Goal: Navigation & Orientation: Understand site structure

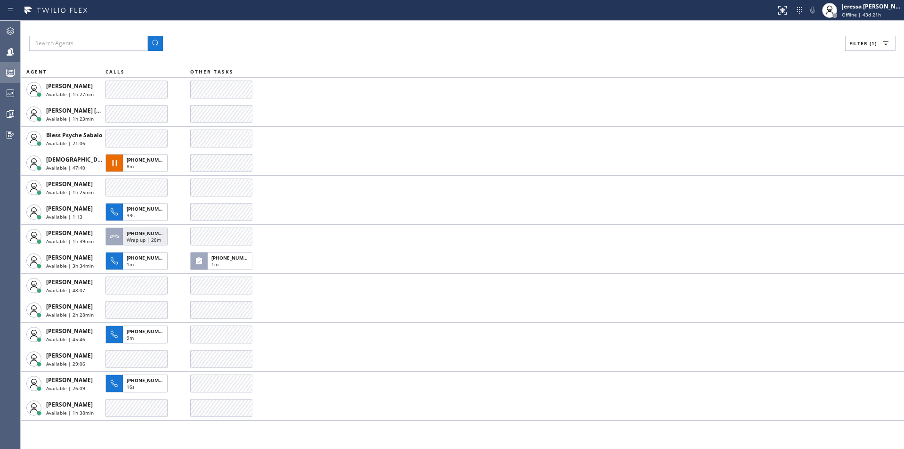
click at [11, 68] on icon at bounding box center [10, 72] width 11 height 11
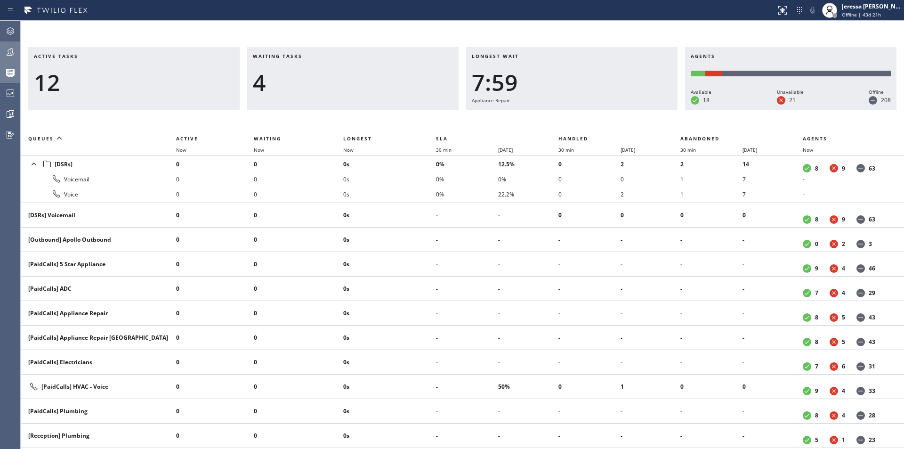
click at [13, 51] on icon at bounding box center [11, 52] width 8 height 8
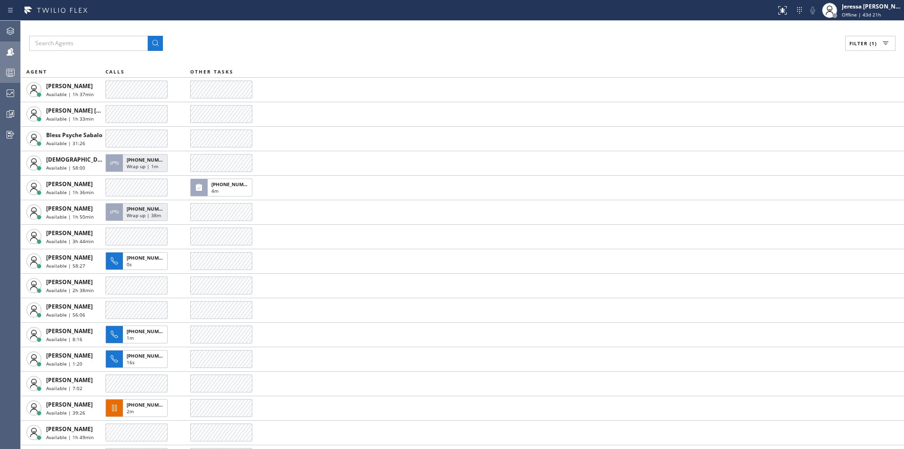
click at [12, 73] on icon at bounding box center [10, 74] width 5 height 6
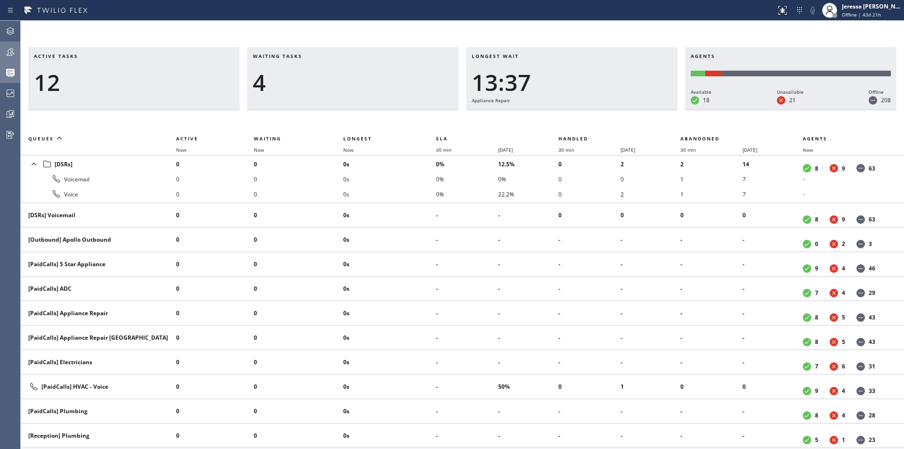
click at [9, 58] on div at bounding box center [10, 51] width 21 height 19
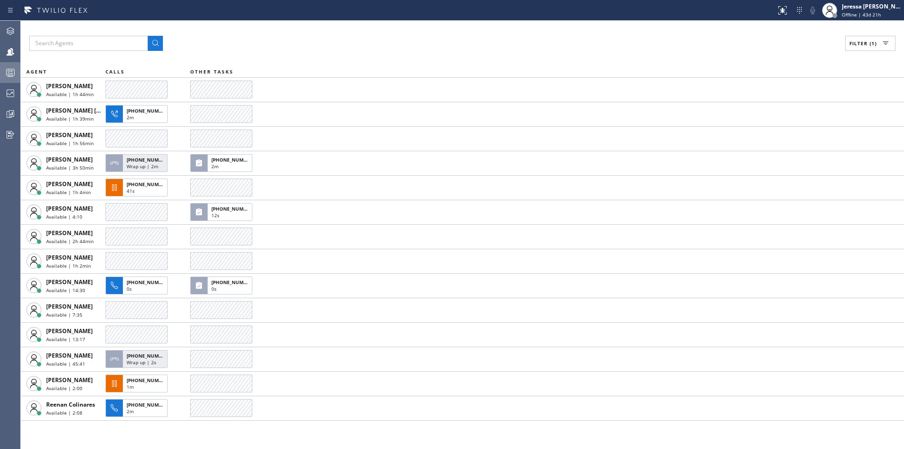
click at [14, 77] on icon at bounding box center [10, 72] width 11 height 11
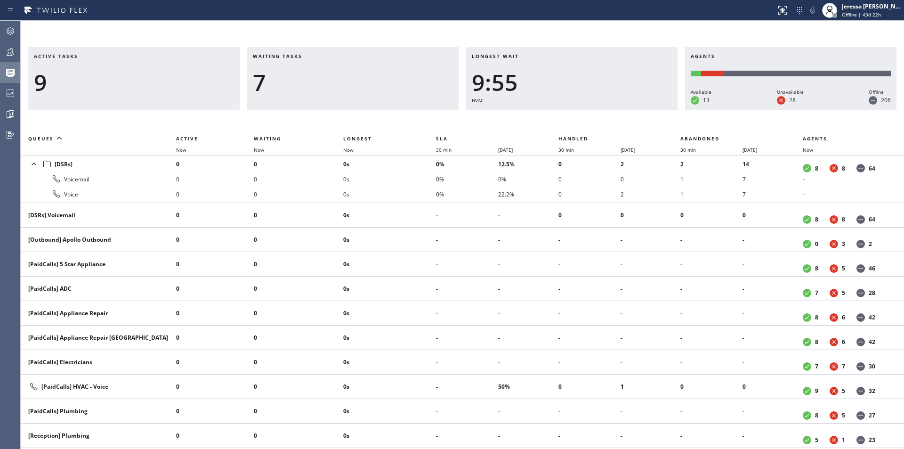
click at [9, 52] on icon at bounding box center [10, 51] width 11 height 11
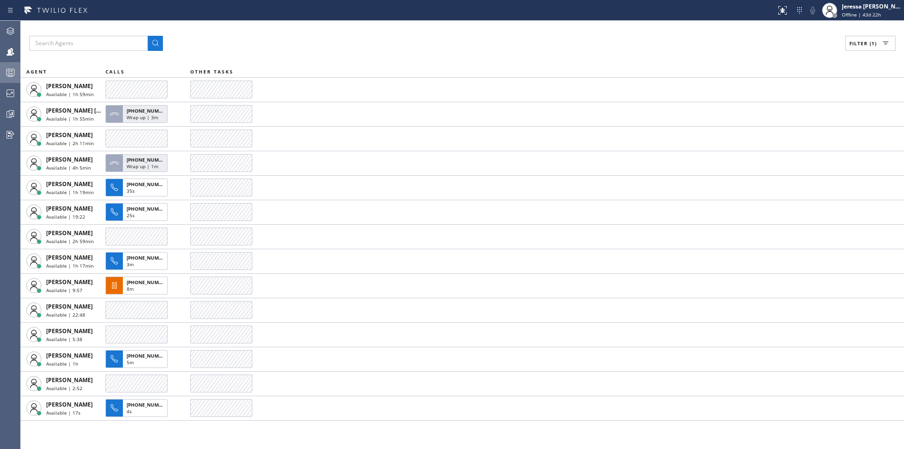
click at [6, 68] on icon at bounding box center [10, 72] width 11 height 11
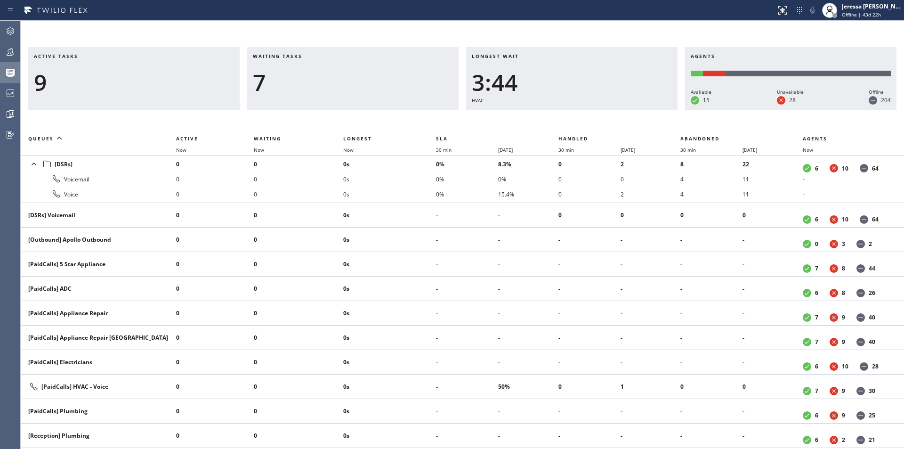
click at [16, 54] on icon at bounding box center [10, 51] width 11 height 11
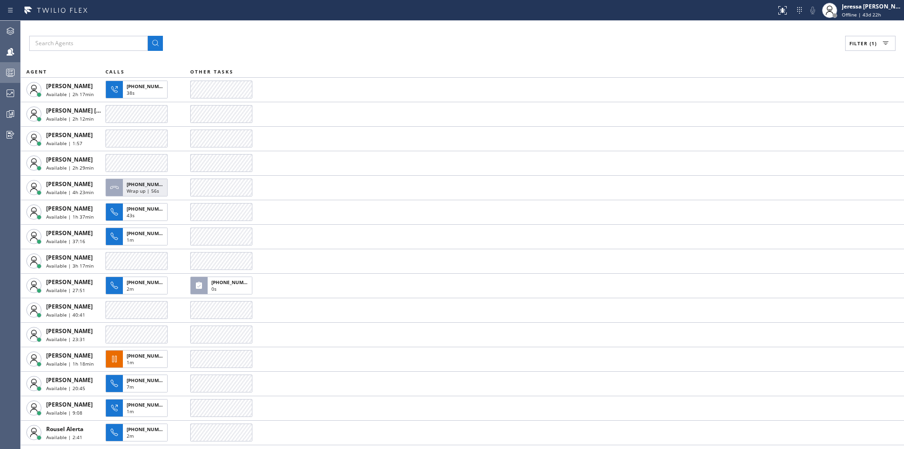
click at [296, 448] on html "Status report No issues detected If you experience an issue, please download th…" at bounding box center [452, 224] width 904 height 449
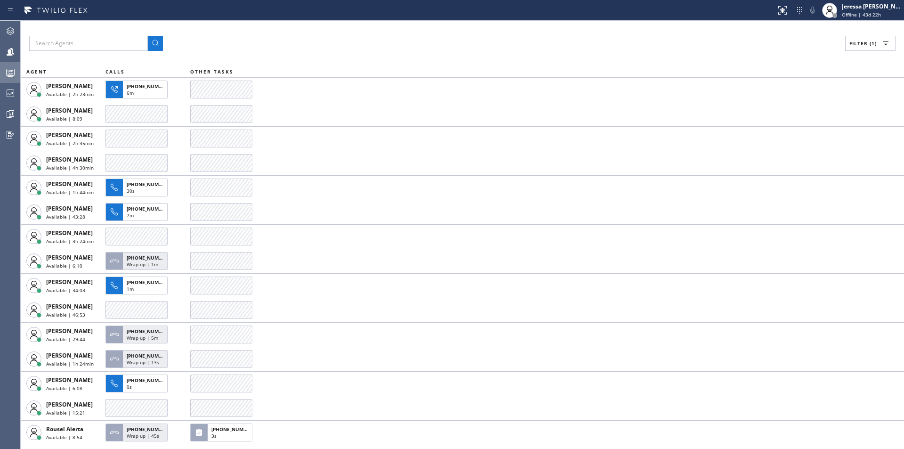
click at [8, 71] on icon at bounding box center [10, 72] width 11 height 11
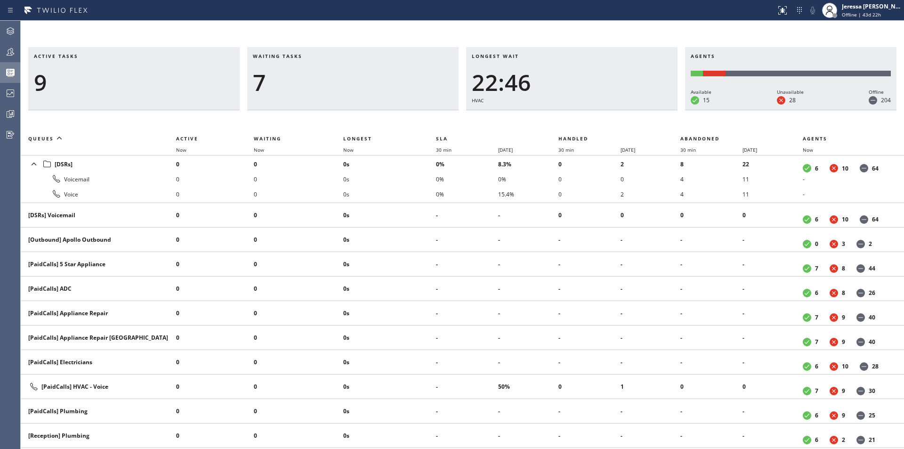
click at [8, 56] on icon at bounding box center [10, 51] width 11 height 11
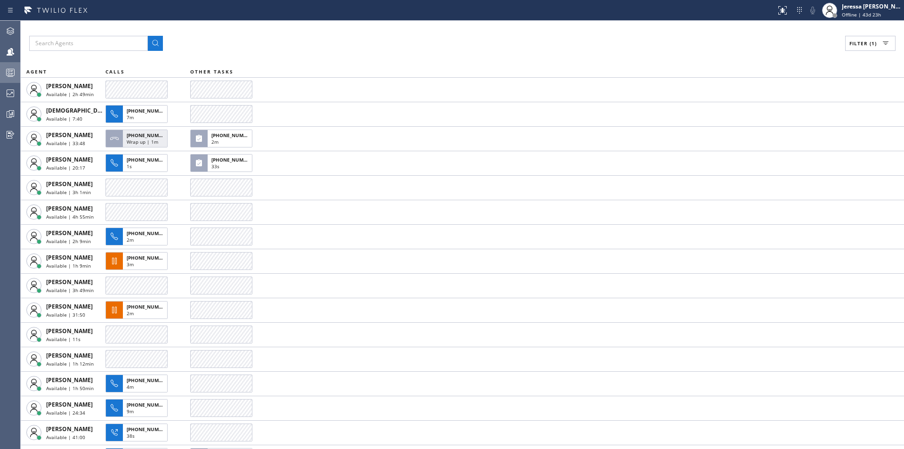
click at [7, 73] on rect at bounding box center [11, 72] width 8 height 7
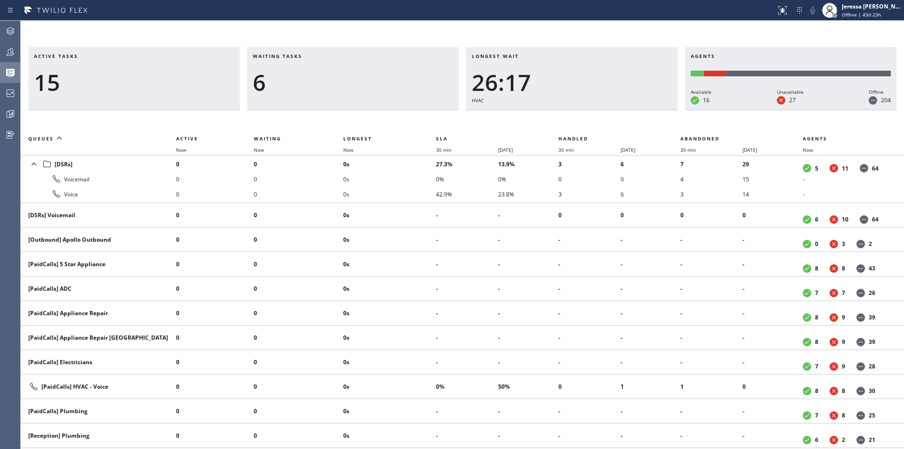
click at [16, 48] on div at bounding box center [10, 51] width 21 height 11
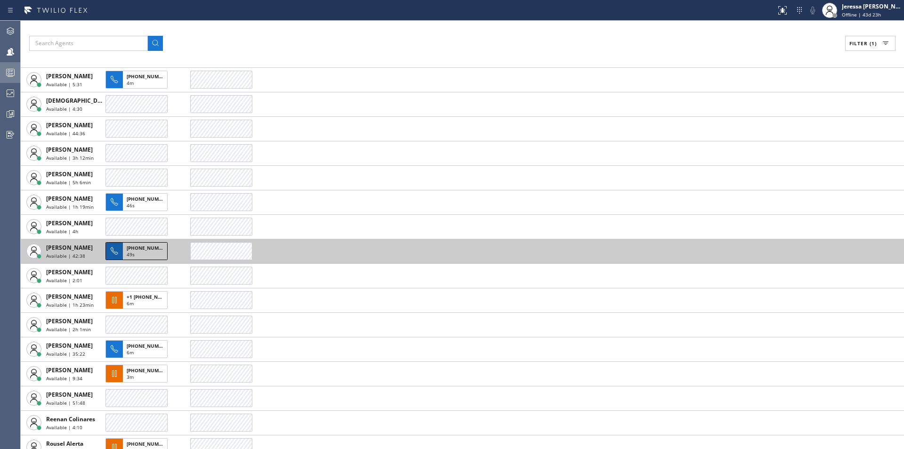
scroll to position [70, 0]
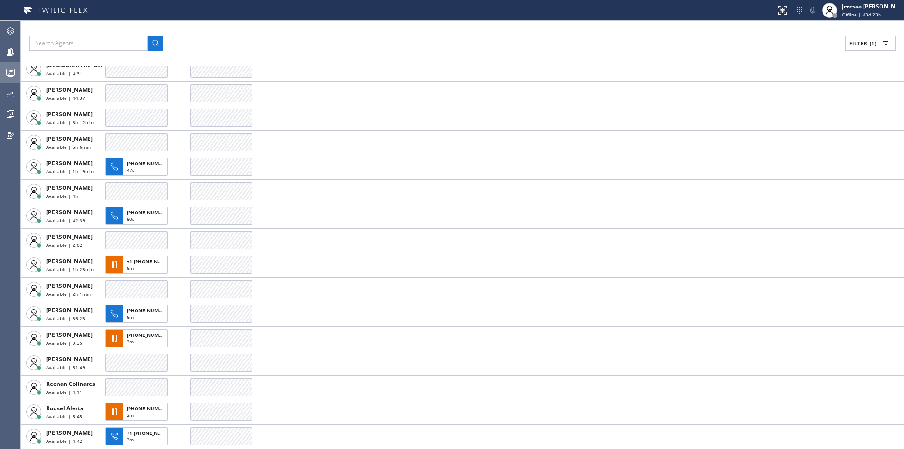
click at [10, 66] on div at bounding box center [10, 72] width 21 height 19
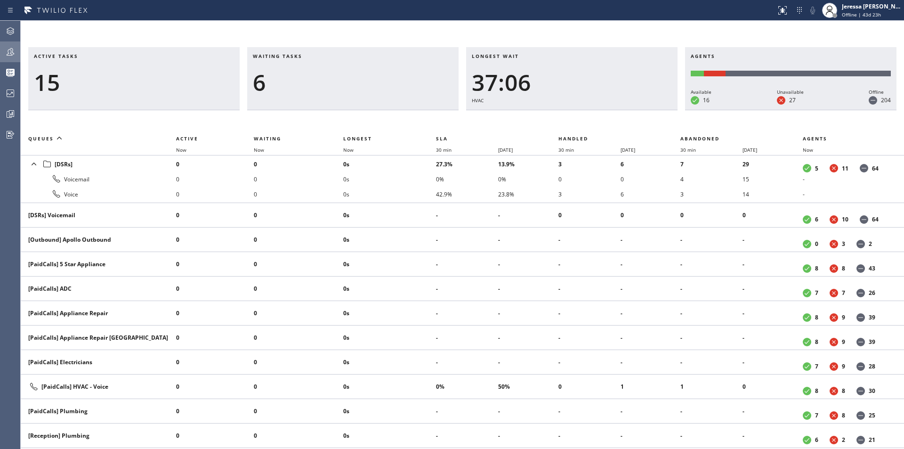
click at [13, 57] on icon at bounding box center [10, 51] width 11 height 11
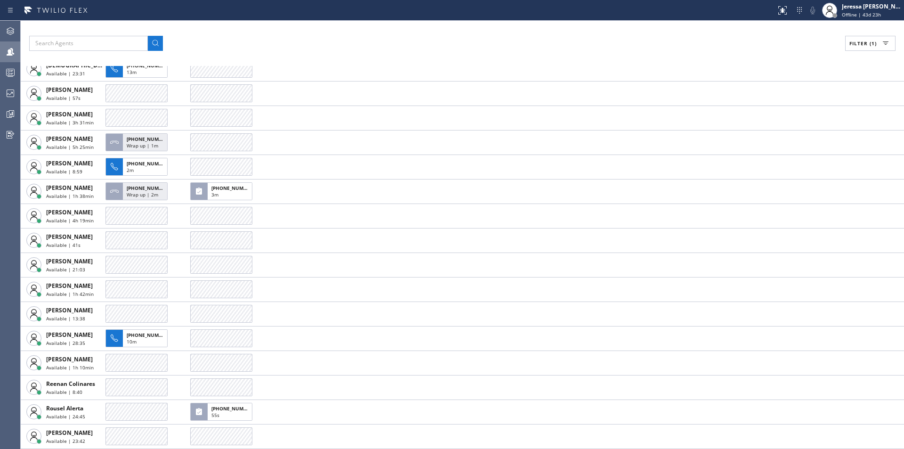
scroll to position [70, 0]
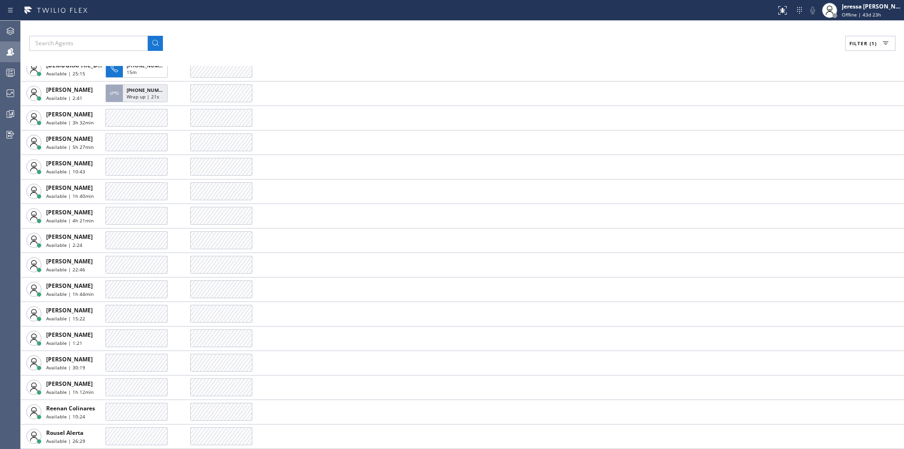
click at [10, 51] on icon at bounding box center [11, 52] width 8 height 8
click at [13, 69] on rect at bounding box center [11, 72] width 8 height 7
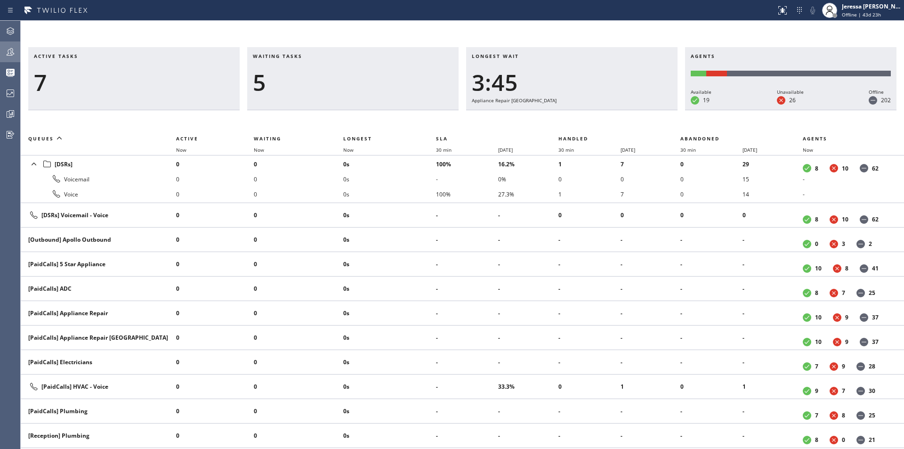
click at [7, 50] on icon at bounding box center [10, 51] width 11 height 11
